Goal: Obtain resource: Download file/media

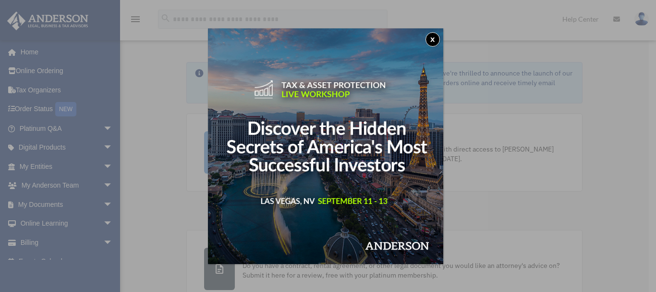
click at [435, 38] on button "x" at bounding box center [433, 39] width 14 height 14
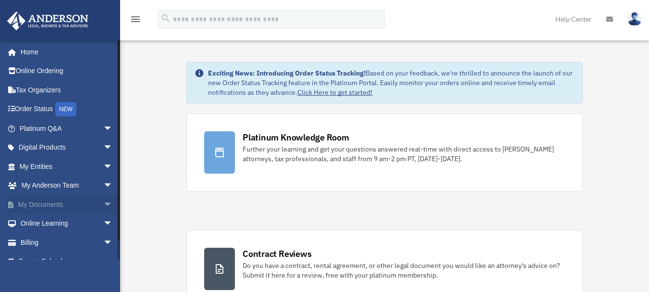
click at [103, 201] on span "arrow_drop_down" at bounding box center [112, 205] width 19 height 20
click at [35, 220] on link "Box" at bounding box center [70, 223] width 114 height 19
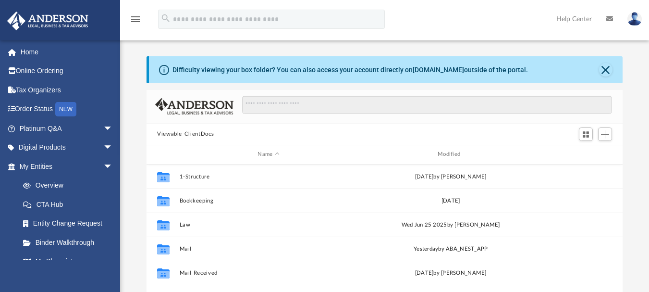
scroll to position [211, 469]
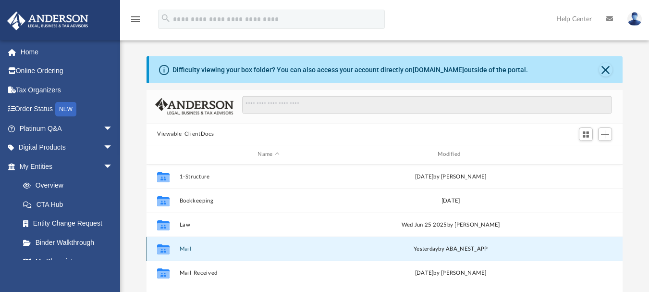
click at [183, 247] on button "Mail" at bounding box center [269, 248] width 178 height 6
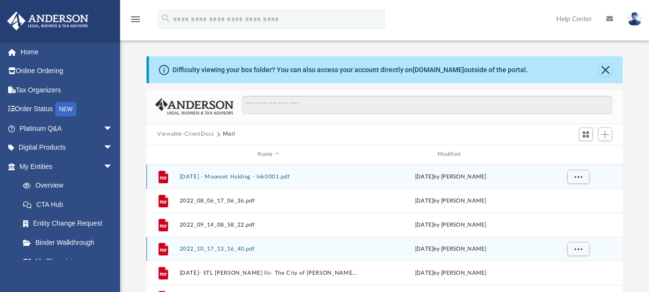
scroll to position [182, 469]
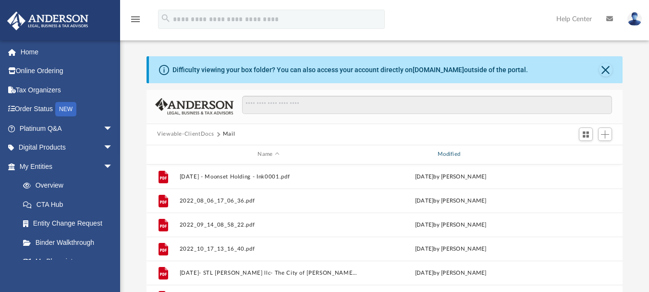
click at [448, 153] on div "Modified" at bounding box center [450, 154] width 178 height 9
click at [605, 69] on button "Close" at bounding box center [605, 69] width 13 height 13
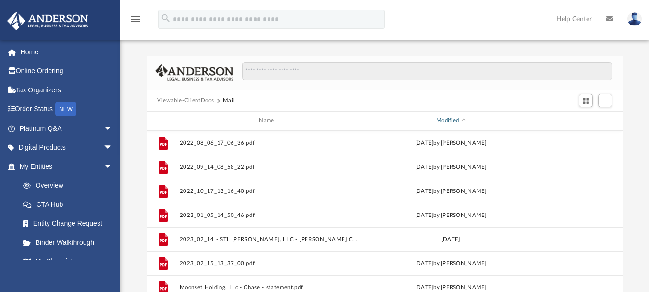
click at [444, 120] on div "Modified" at bounding box center [450, 120] width 178 height 9
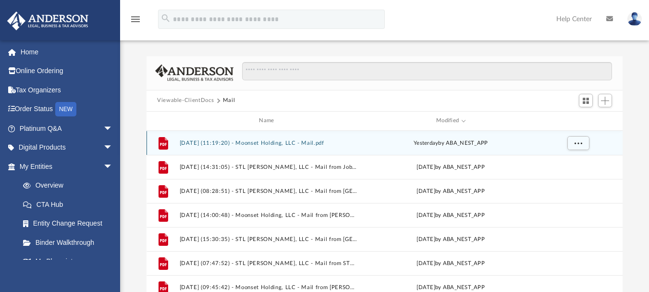
click at [303, 142] on button "2025.09.03 (11:19:20) - Moonset Holding, LLC - Mail.pdf" at bounding box center [269, 142] width 178 height 6
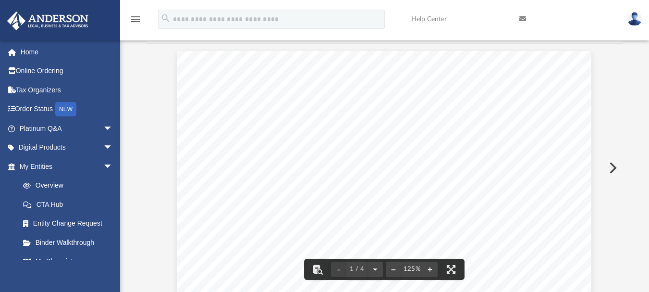
scroll to position [0, 0]
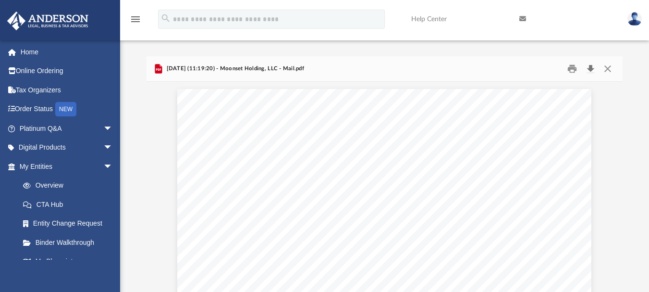
click at [591, 68] on button "Download" at bounding box center [590, 68] width 17 height 15
click at [630, 159] on div "Difficulty viewing your box folder? You can also access your account directly o…" at bounding box center [384, 192] width 529 height 273
click at [606, 69] on button "Close" at bounding box center [607, 68] width 17 height 15
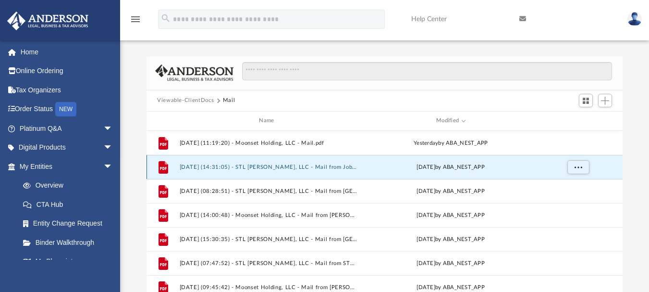
click at [327, 165] on button "2025.08.13 (14:31:05) - STL Connolly, LLC - Mail from Job Marquez.pdf" at bounding box center [269, 166] width 178 height 6
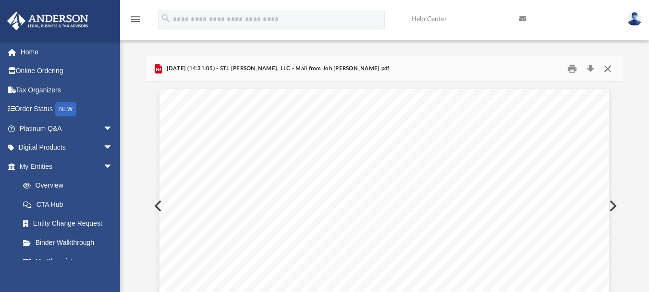
click at [607, 71] on button "Close" at bounding box center [607, 68] width 17 height 15
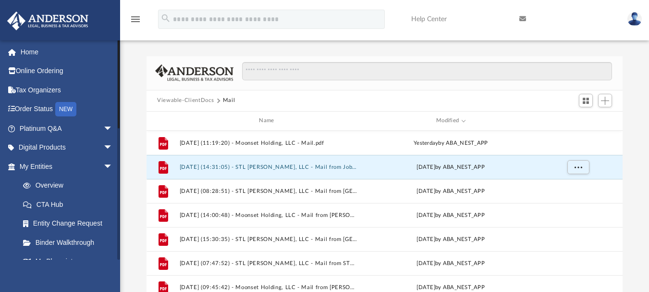
scroll to position [156, 0]
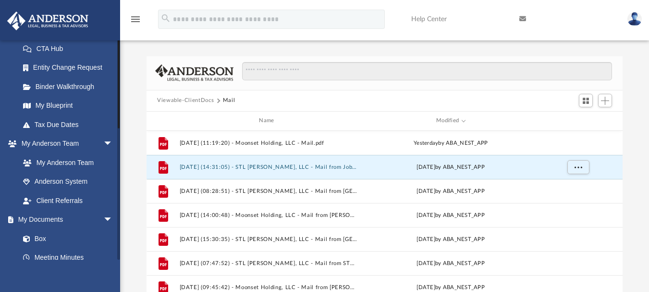
click at [118, 148] on div at bounding box center [118, 150] width 3 height 220
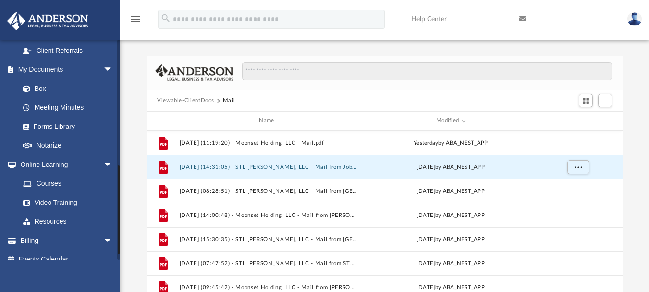
scroll to position [317, 0]
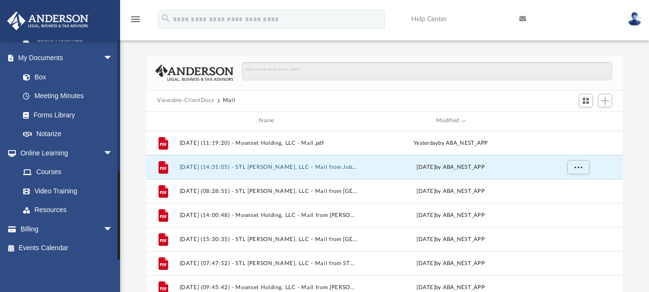
drag, startPoint x: 118, startPoint y: 148, endPoint x: 117, endPoint y: 220, distance: 71.1
click at [117, 220] on div at bounding box center [118, 150] width 3 height 220
click at [103, 226] on span "arrow_drop_down" at bounding box center [112, 229] width 19 height 20
click at [62, 247] on link "$ Open Invoices" at bounding box center [70, 248] width 114 height 20
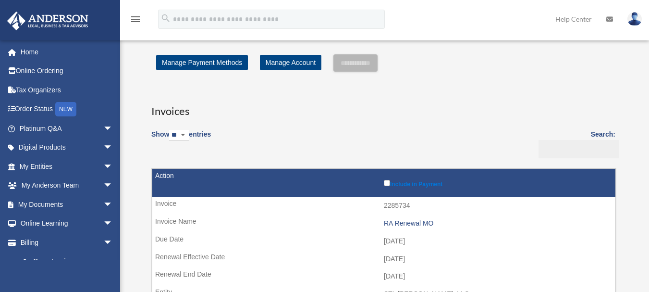
click at [635, 19] on img at bounding box center [635, 19] width 14 height 14
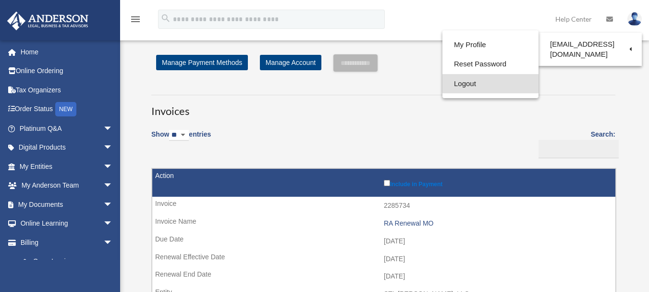
click at [467, 85] on link "Logout" at bounding box center [491, 84] width 96 height 20
